Goal: Find specific page/section: Find specific page/section

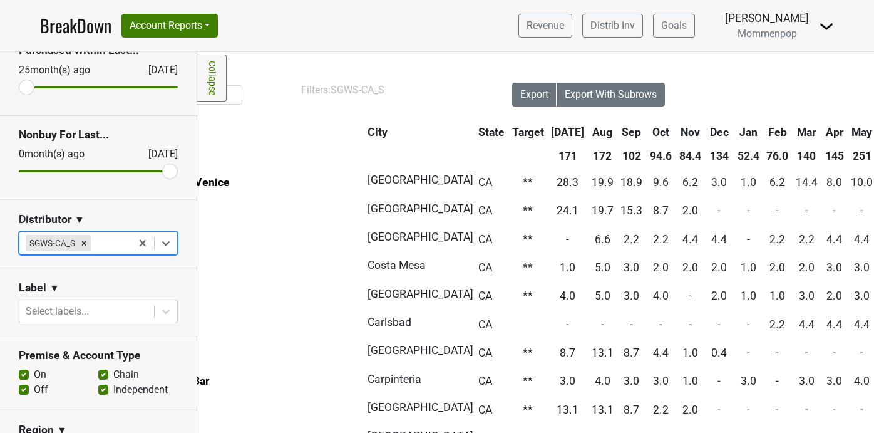
scroll to position [1, 0]
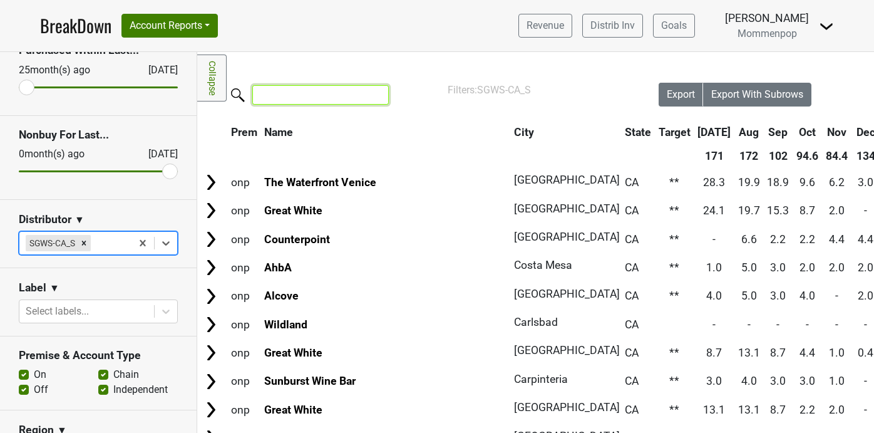
click at [292, 97] on input "search" at bounding box center [320, 94] width 136 height 19
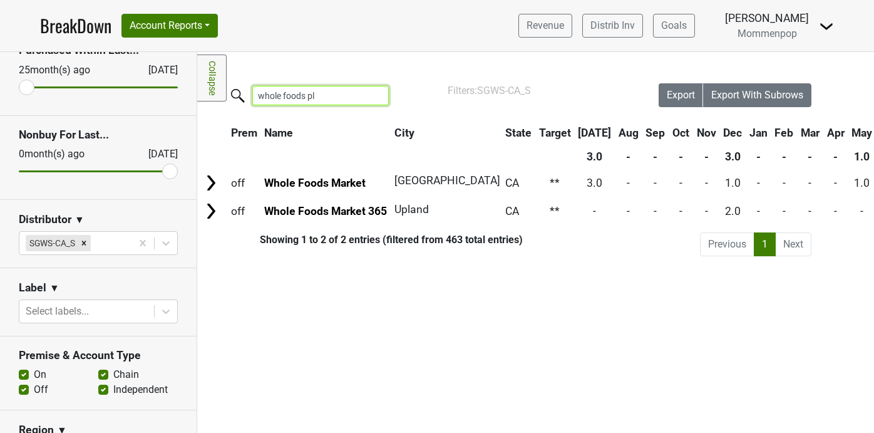
scroll to position [0, 0]
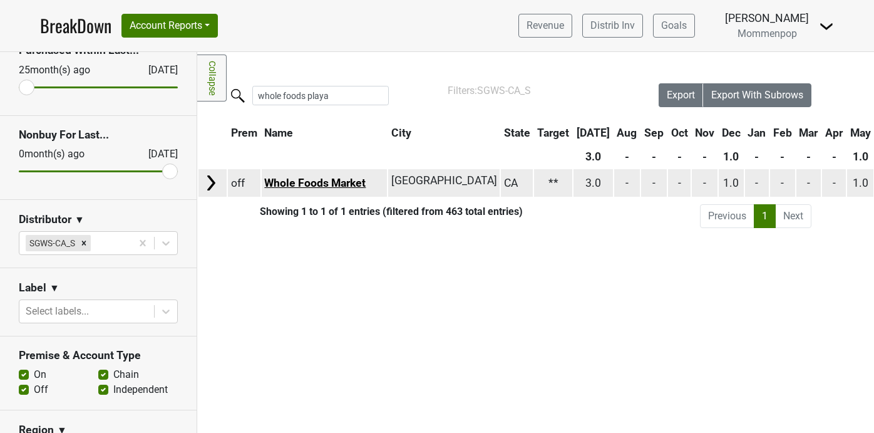
click at [317, 178] on link "Whole Foods Market" at bounding box center [314, 183] width 101 height 13
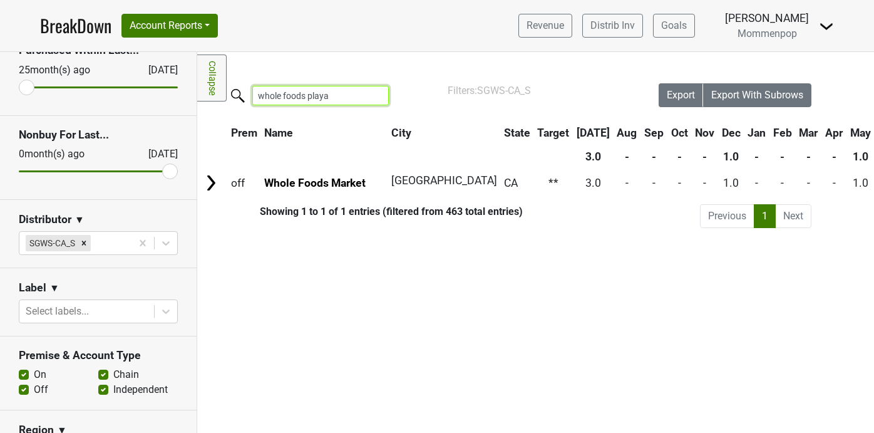
click at [285, 92] on input "whole foods playa" at bounding box center [320, 95] width 136 height 19
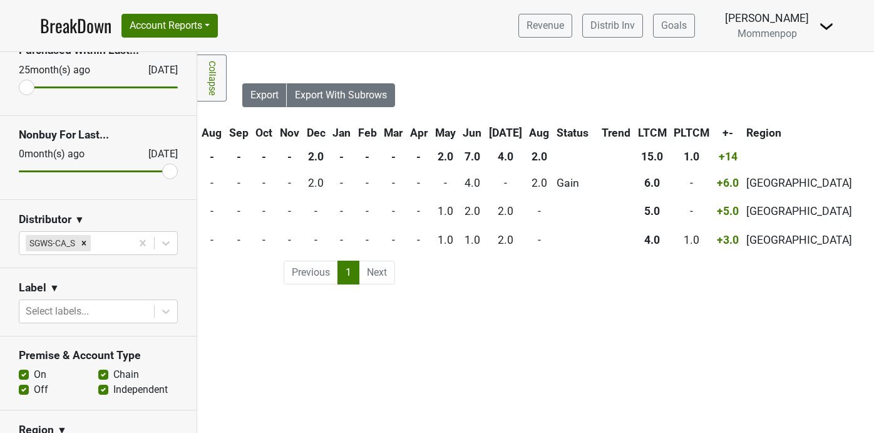
scroll to position [0, 424]
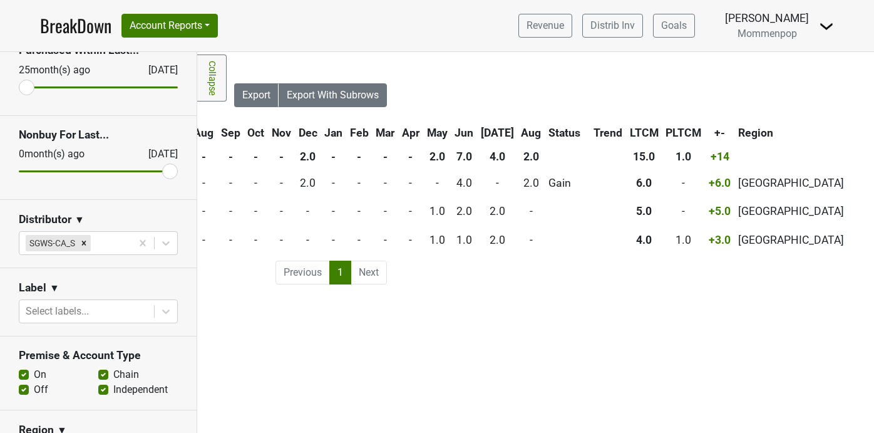
type input "whole foods [PERSON_NAME]"
click at [507, 130] on th "[DATE]" at bounding box center [497, 132] width 39 height 23
click at [476, 127] on th "Jun" at bounding box center [463, 132] width 25 height 23
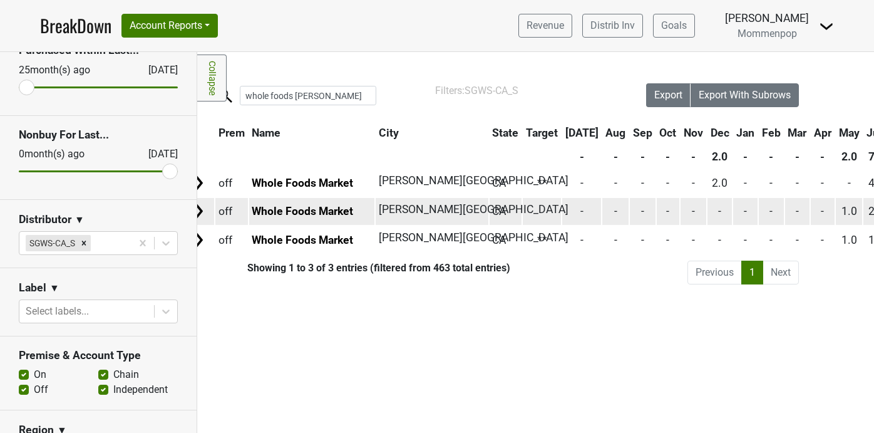
scroll to position [0, 0]
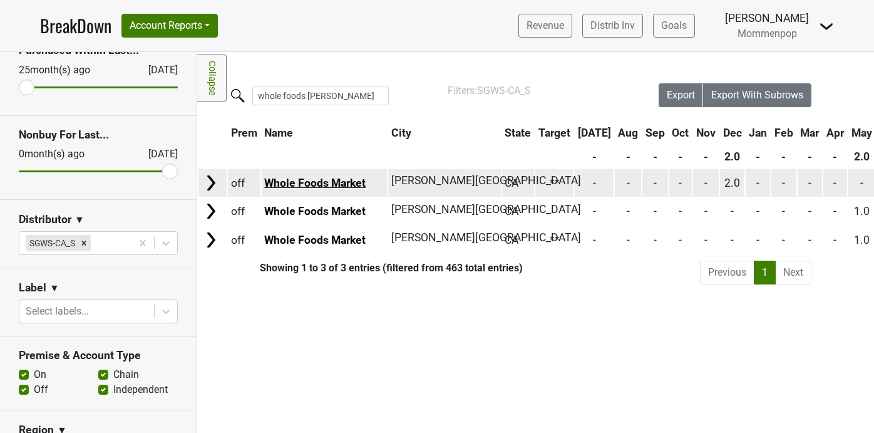
click at [327, 180] on link "Whole Foods Market" at bounding box center [314, 183] width 101 height 13
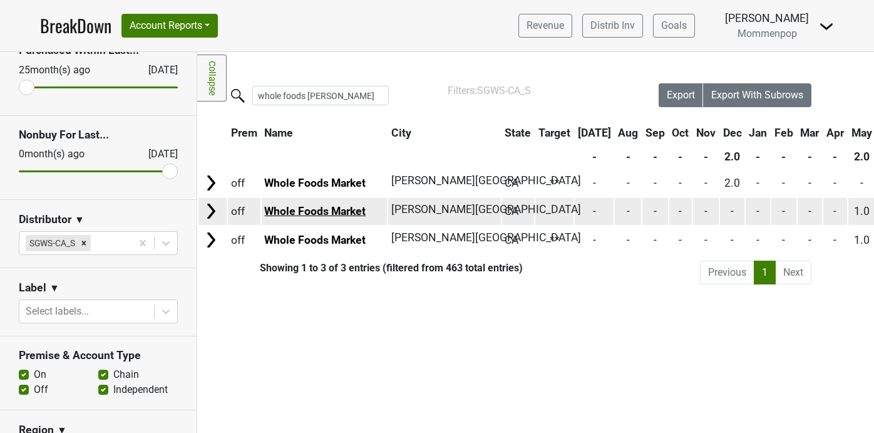
click at [317, 208] on link "Whole Foods Market" at bounding box center [314, 211] width 101 height 13
click at [344, 206] on link "Whole Foods Market" at bounding box center [314, 211] width 101 height 13
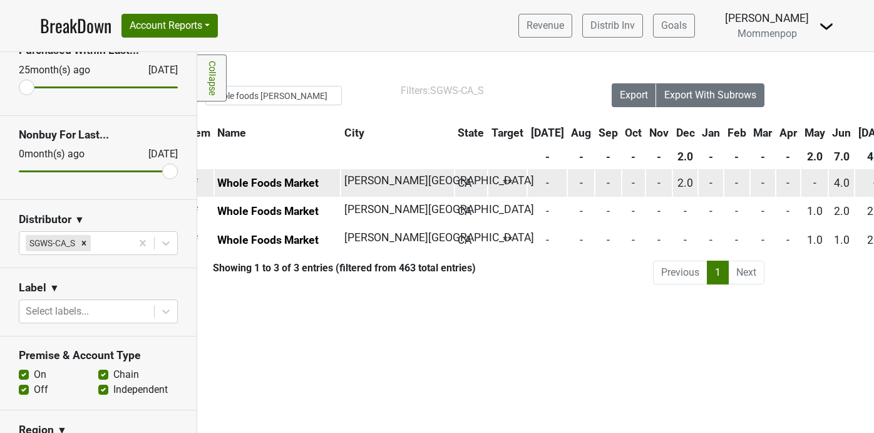
scroll to position [0, 98]
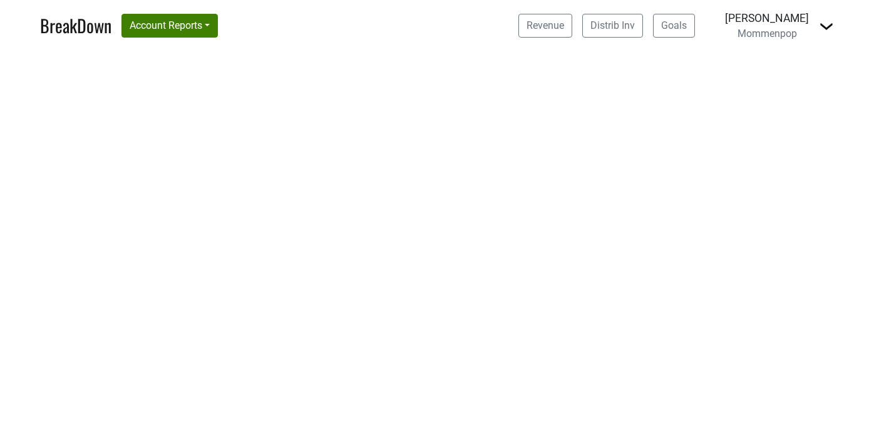
select select "CA"
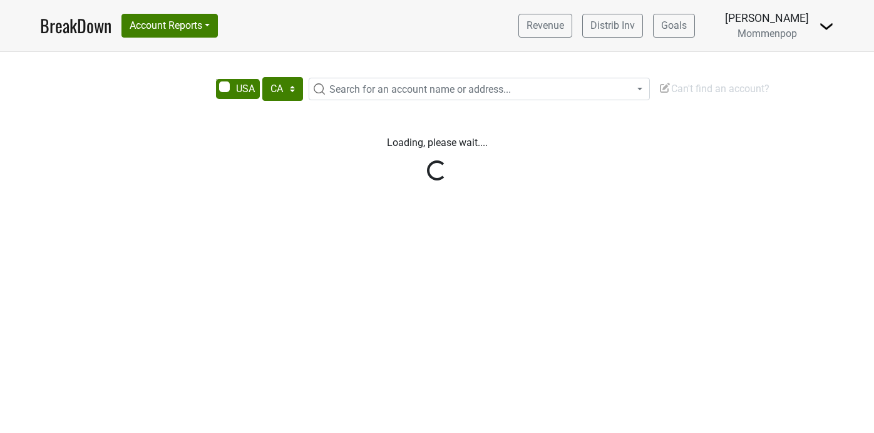
select select "CA"
